Goal: Find specific page/section: Find specific page/section

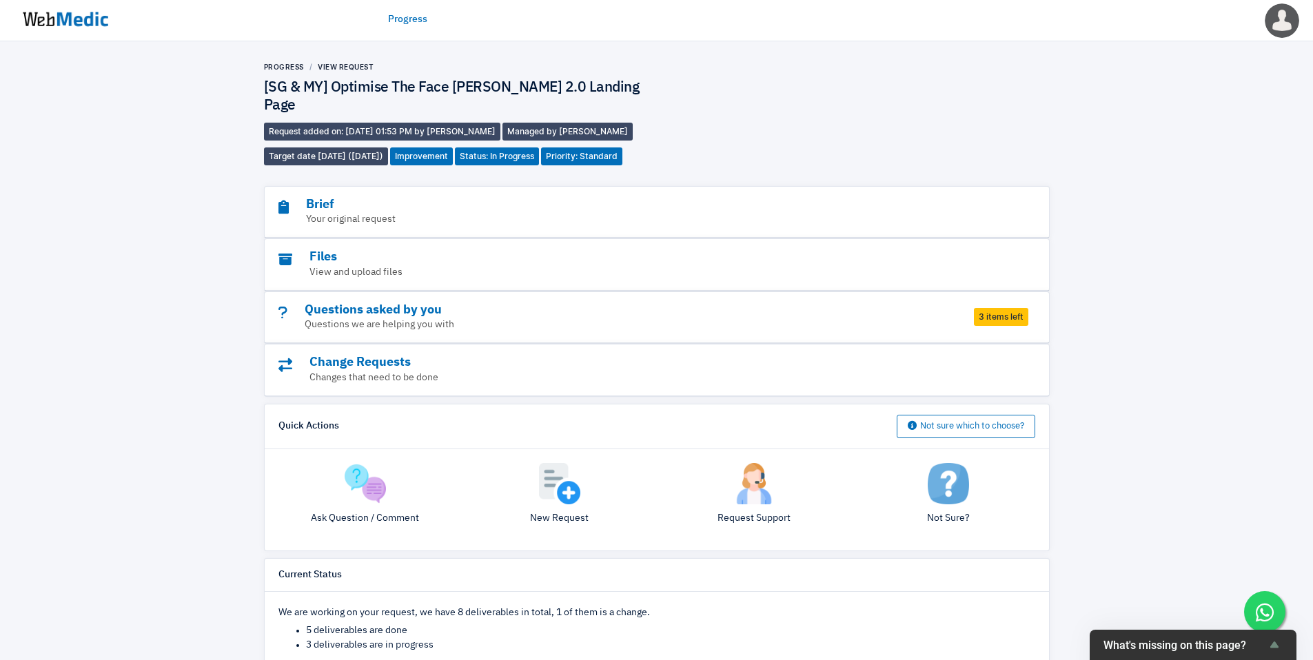
scroll to position [217, 0]
click at [96, 26] on img at bounding box center [65, 19] width 103 height 43
